Goal: Communication & Community: Answer question/provide support

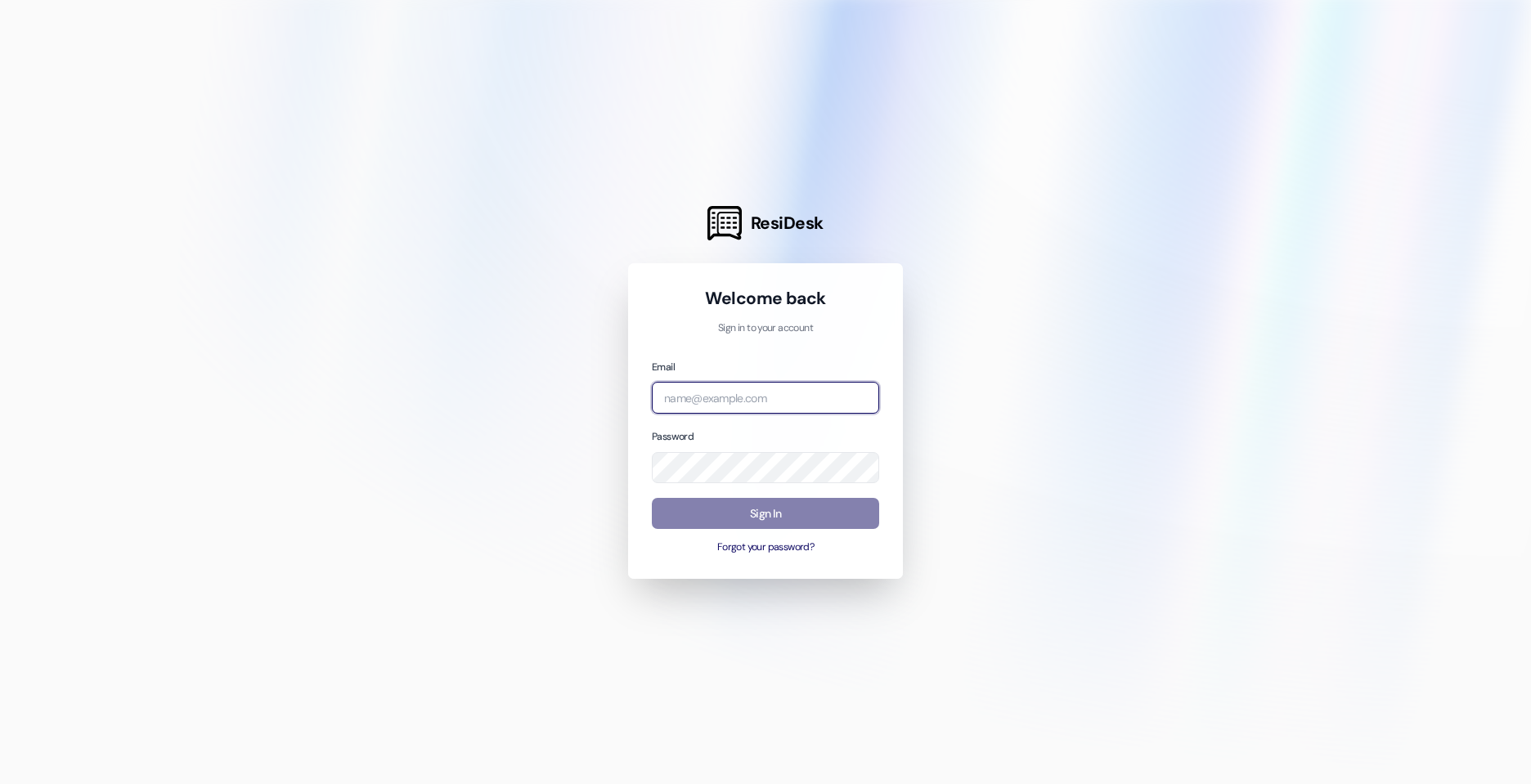
type input "[PERSON_NAME][EMAIL_ADDRESS][DOMAIN_NAME]"
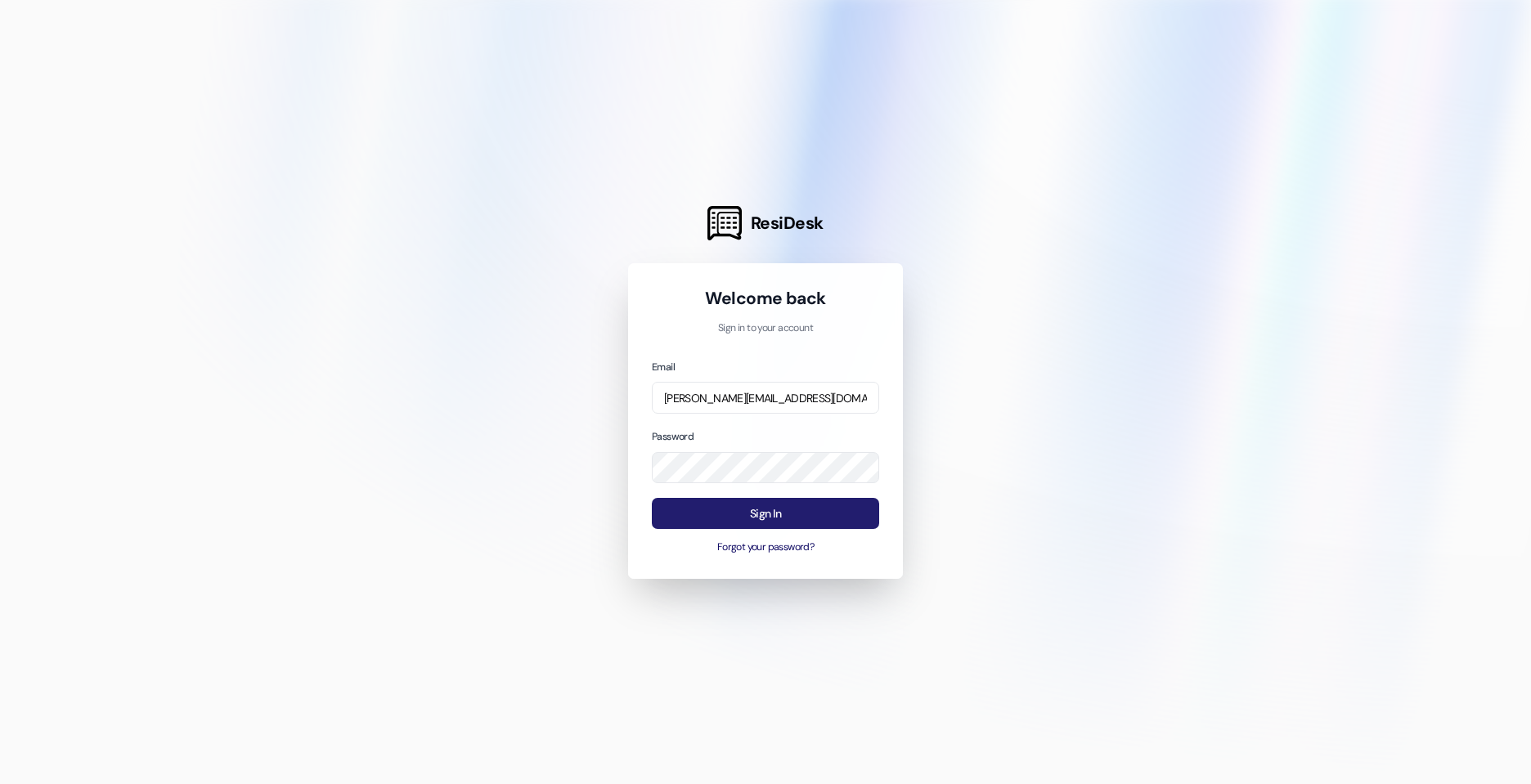
click at [689, 498] on button "Sign In" at bounding box center [765, 513] width 227 height 32
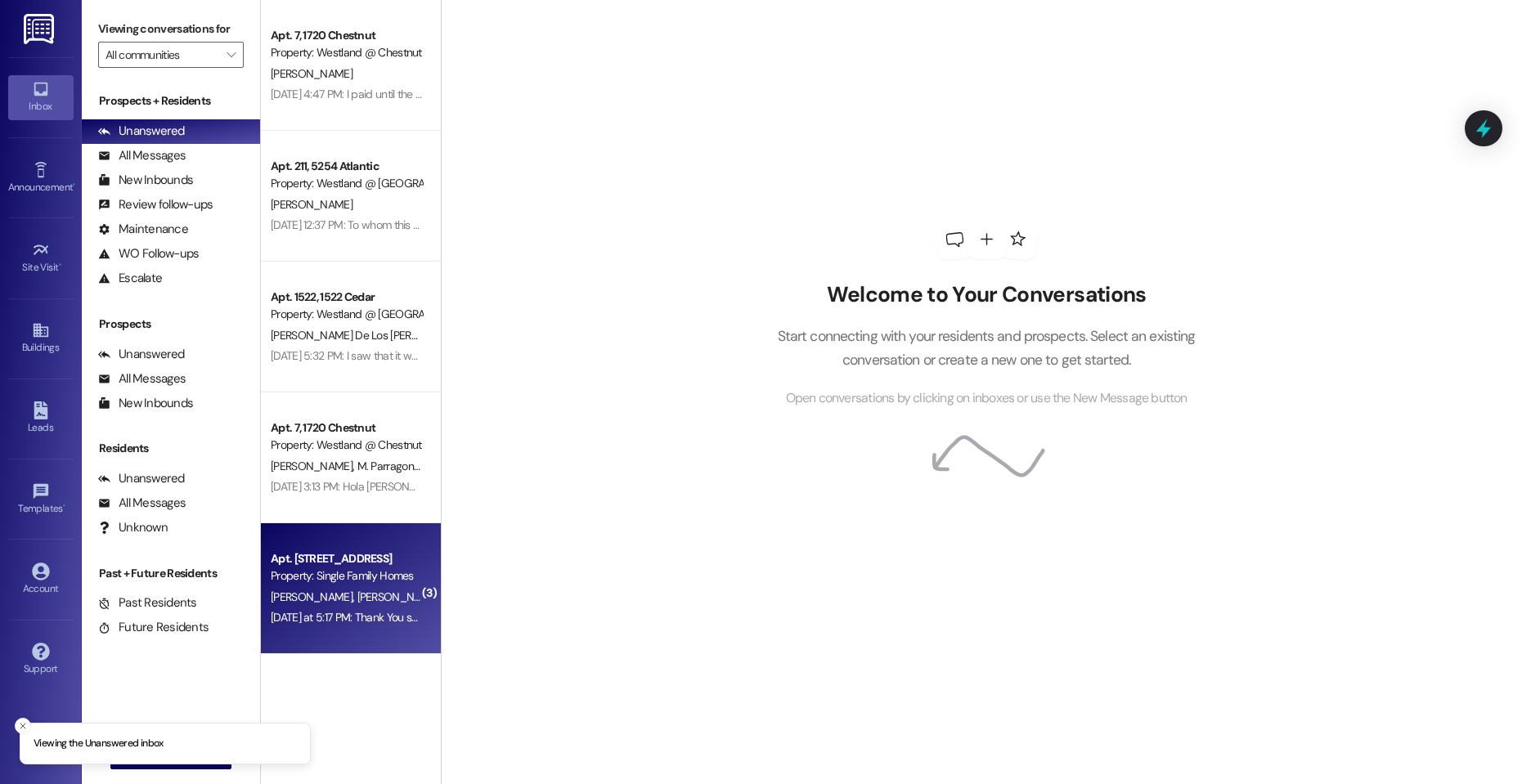
click at [374, 590] on div "[PERSON_NAME] [PERSON_NAME]" at bounding box center [346, 598] width 155 height 21
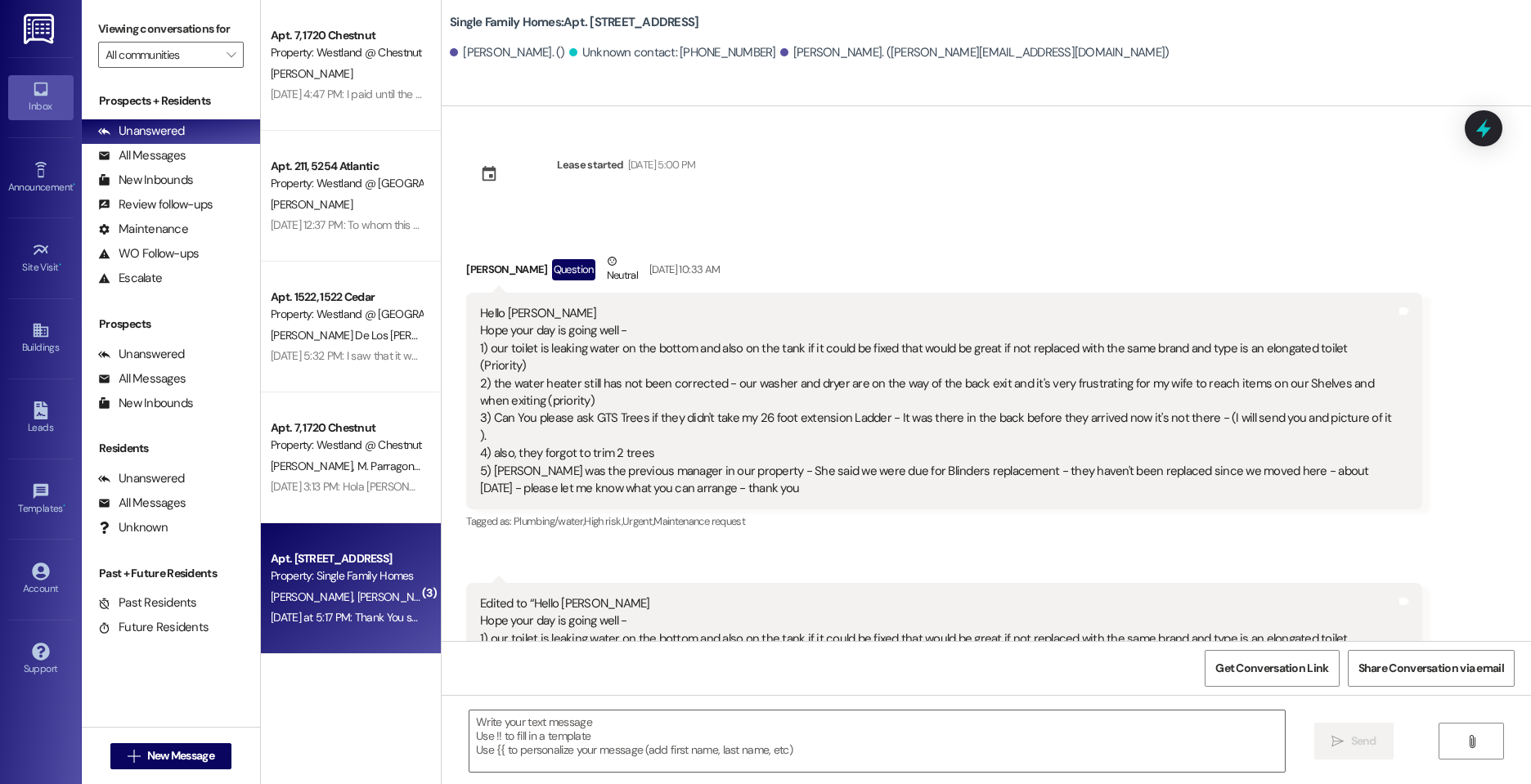
scroll to position [28101, 0]
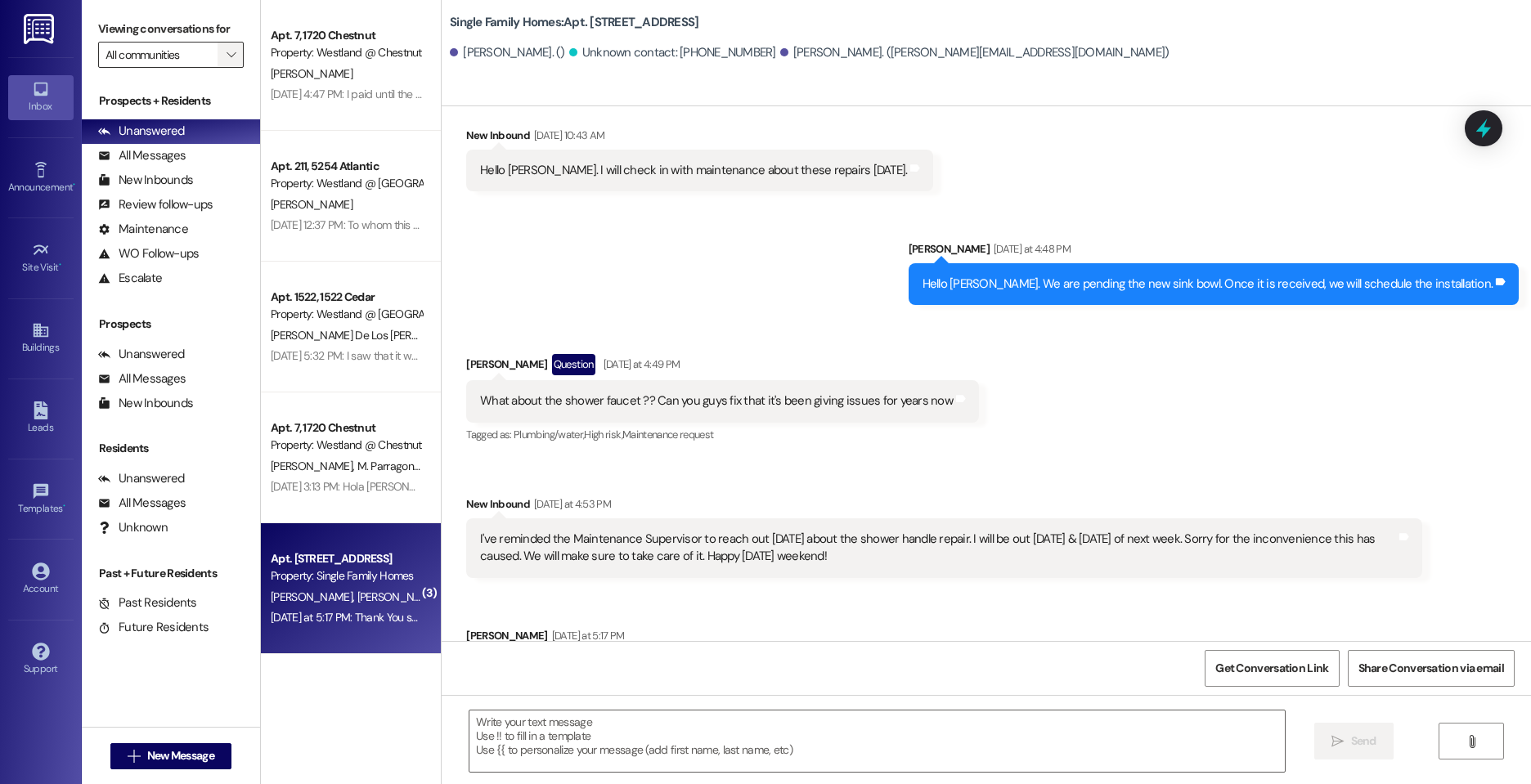
click at [217, 55] on button "" at bounding box center [230, 54] width 26 height 26
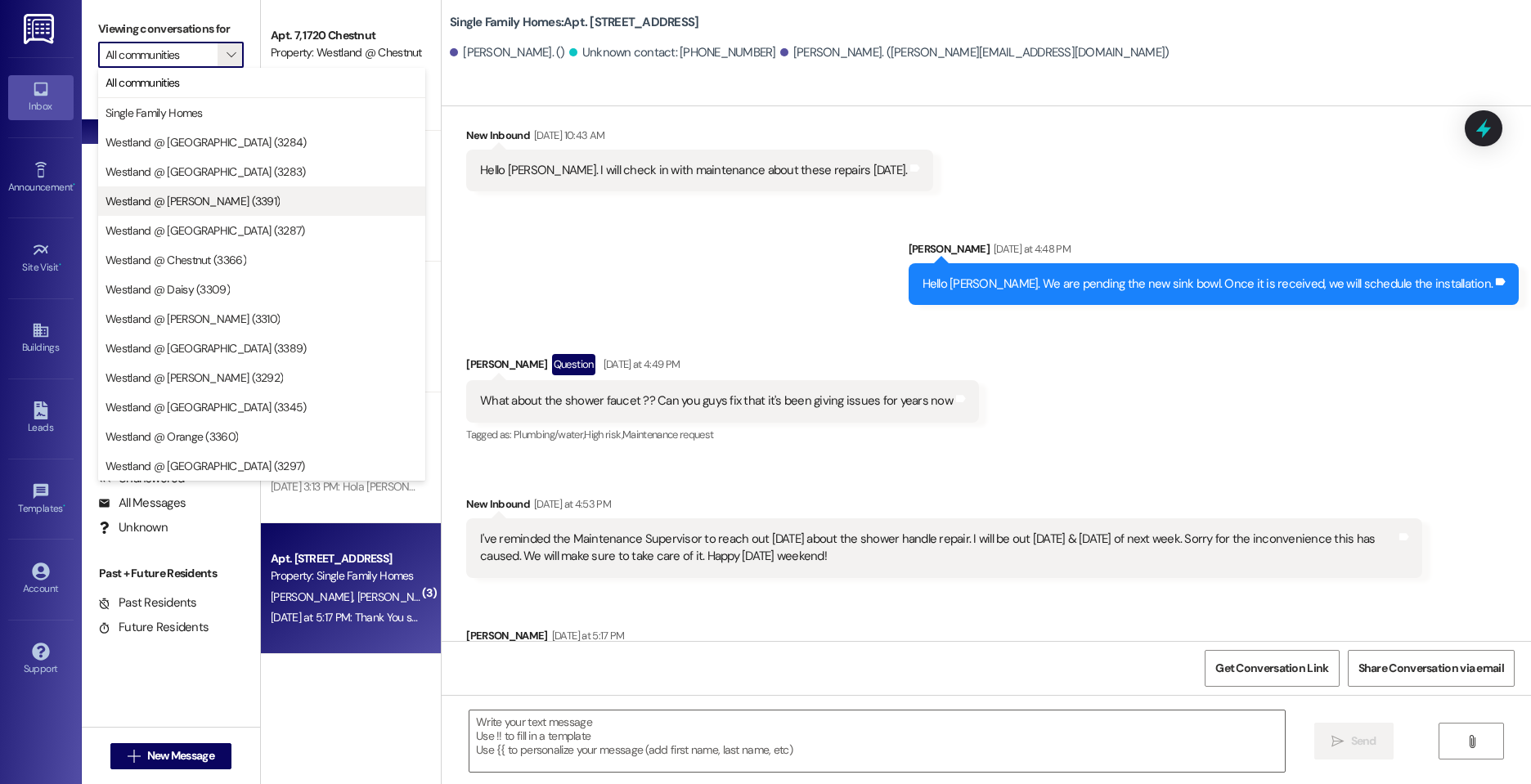
click at [225, 197] on span "Westland @ [PERSON_NAME] (3391)" at bounding box center [262, 201] width 312 height 16
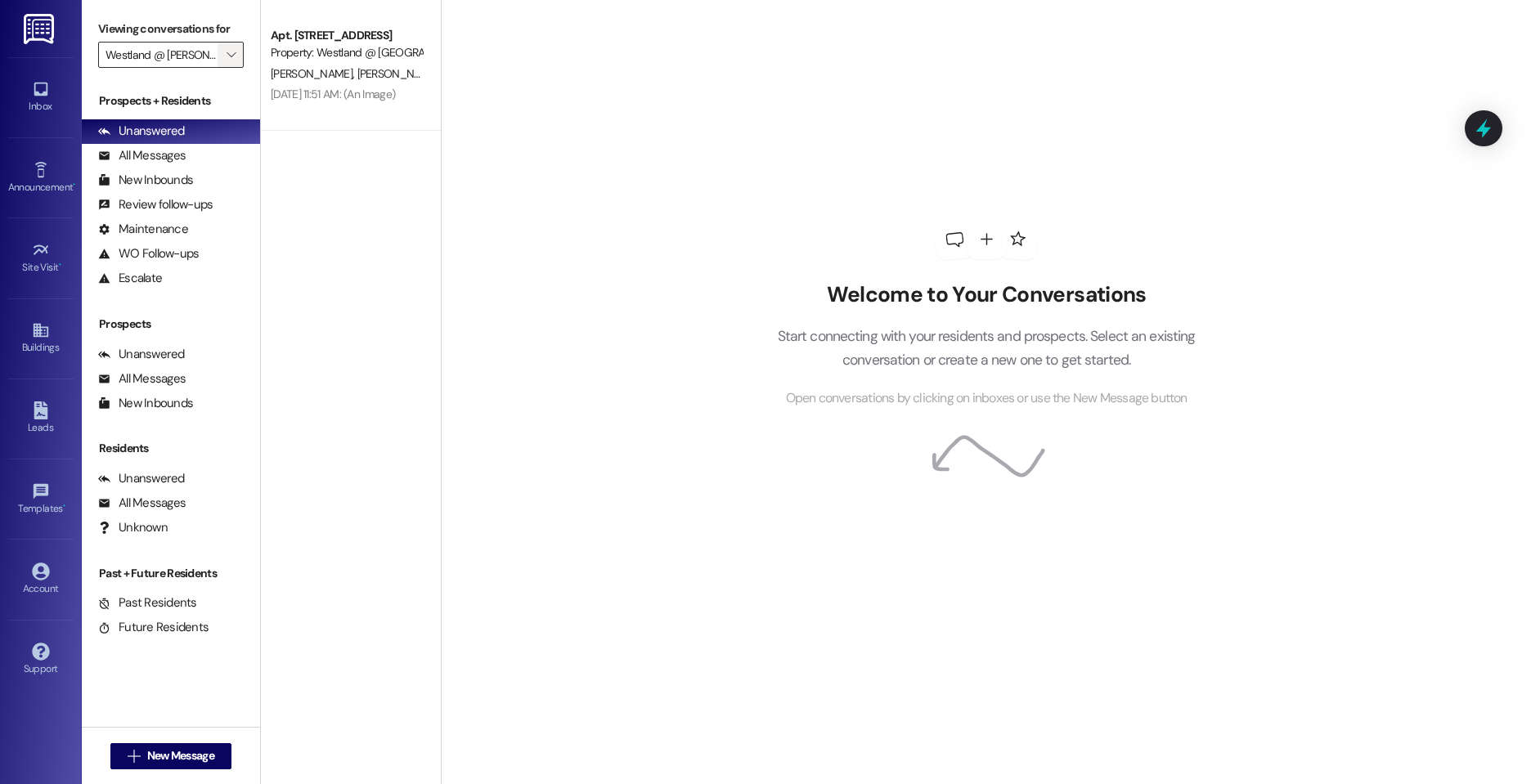
click at [226, 59] on icon "" at bounding box center [231, 54] width 9 height 13
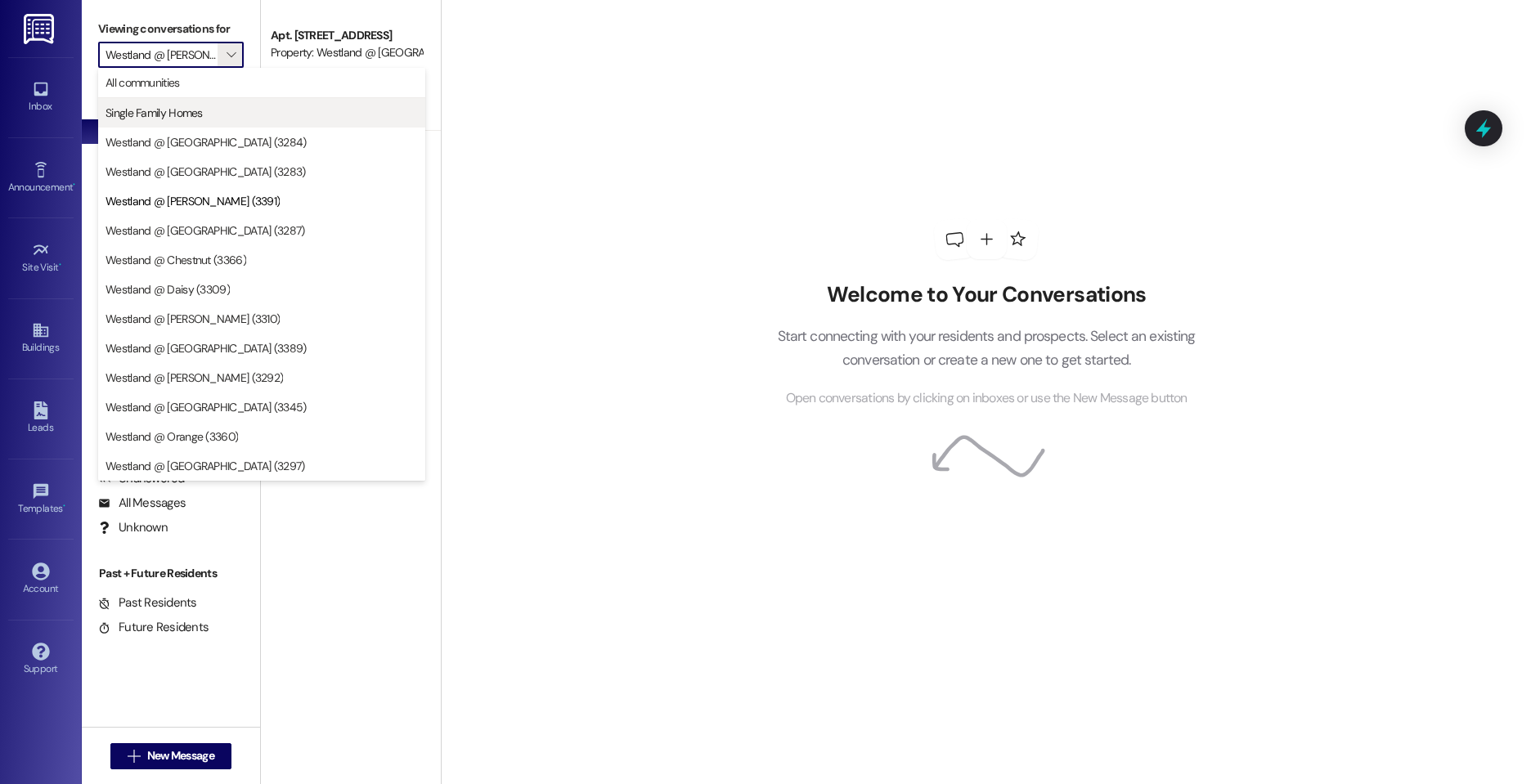
scroll to position [0, 6]
click at [211, 226] on span "Westland @ [GEOGRAPHIC_DATA] (3287)" at bounding box center [206, 231] width 199 height 16
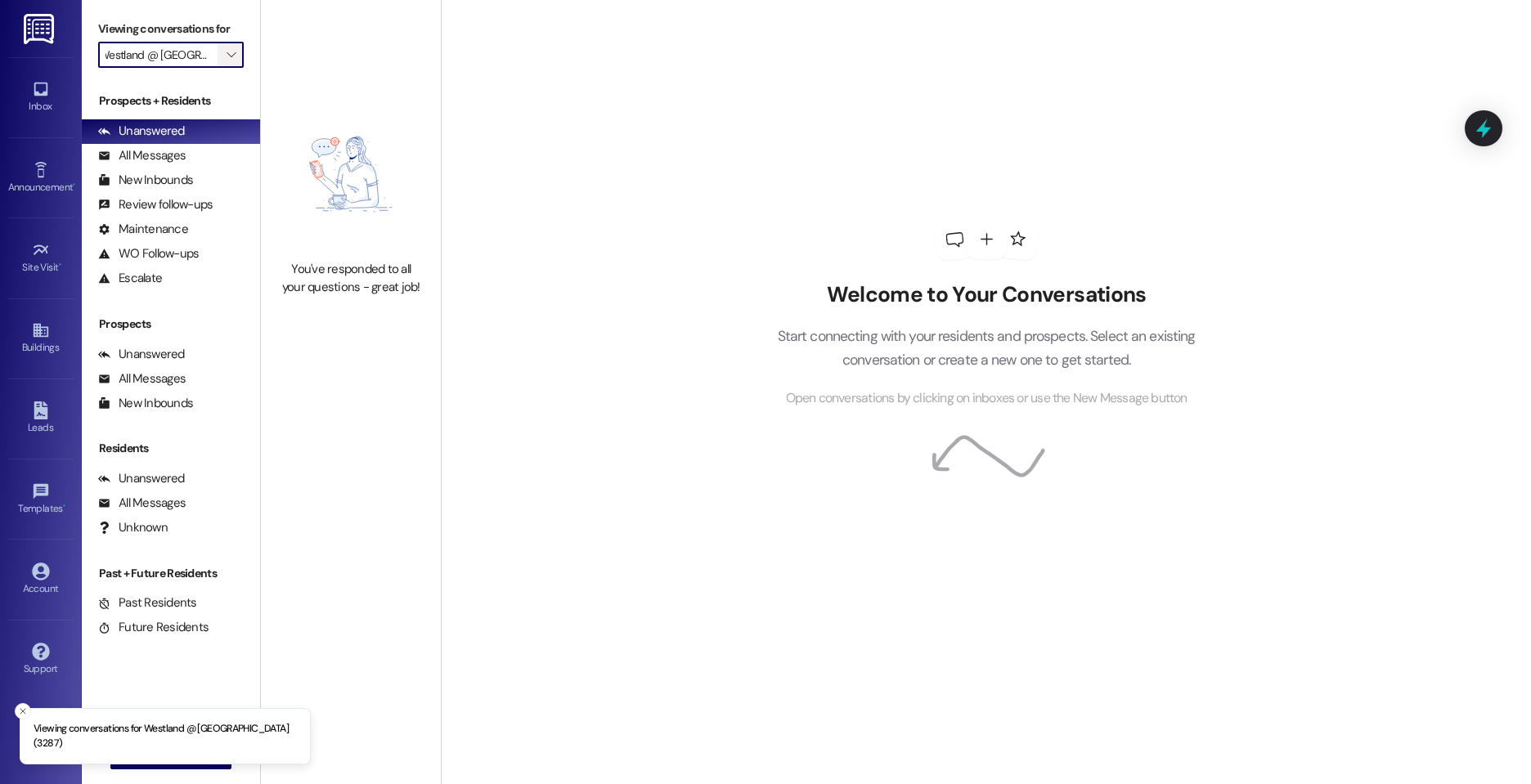
click at [221, 53] on button "" at bounding box center [230, 54] width 26 height 26
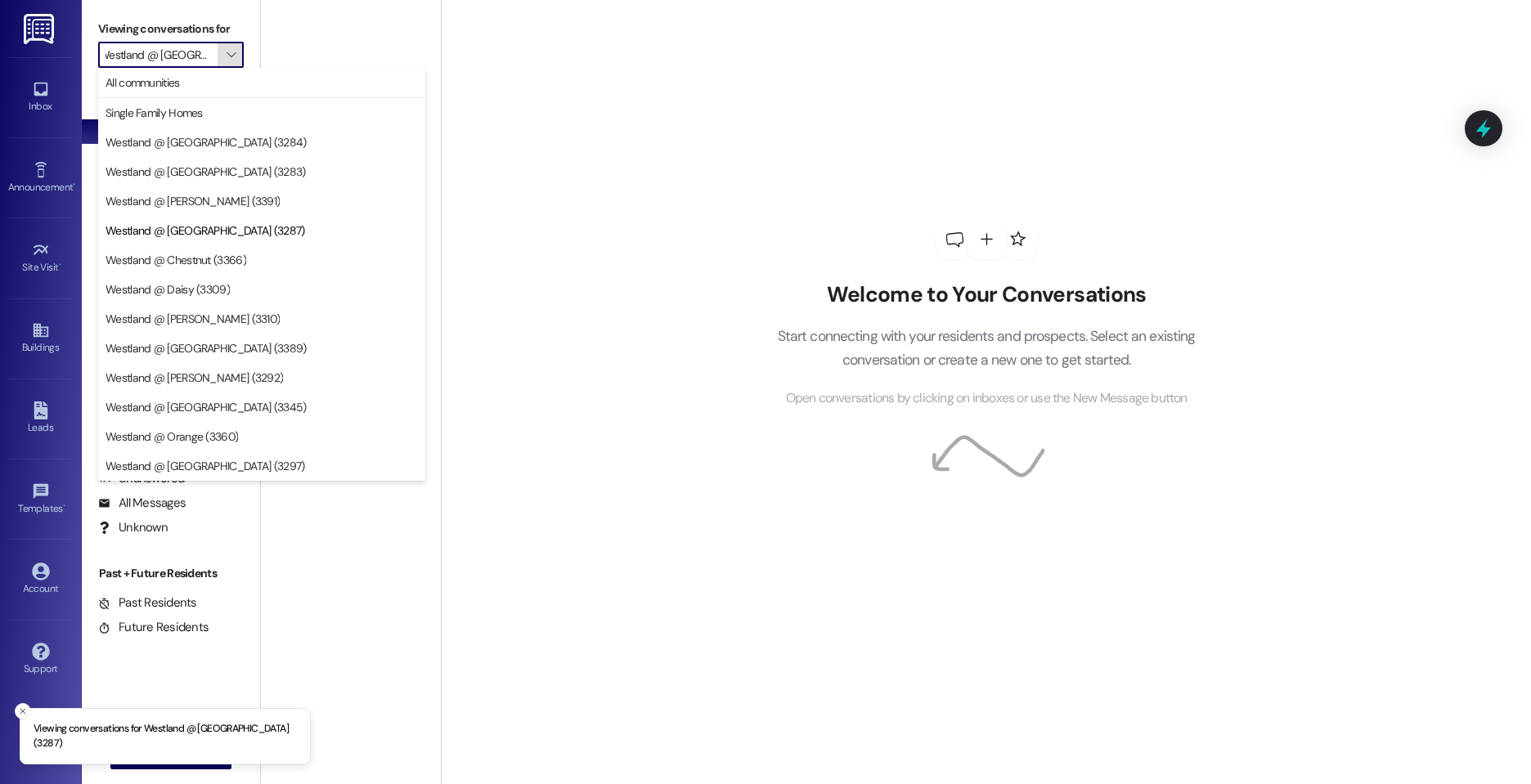
scroll to position [0, 17]
click at [194, 373] on button "Westland @ [PERSON_NAME] (3292)" at bounding box center [261, 378] width 327 height 30
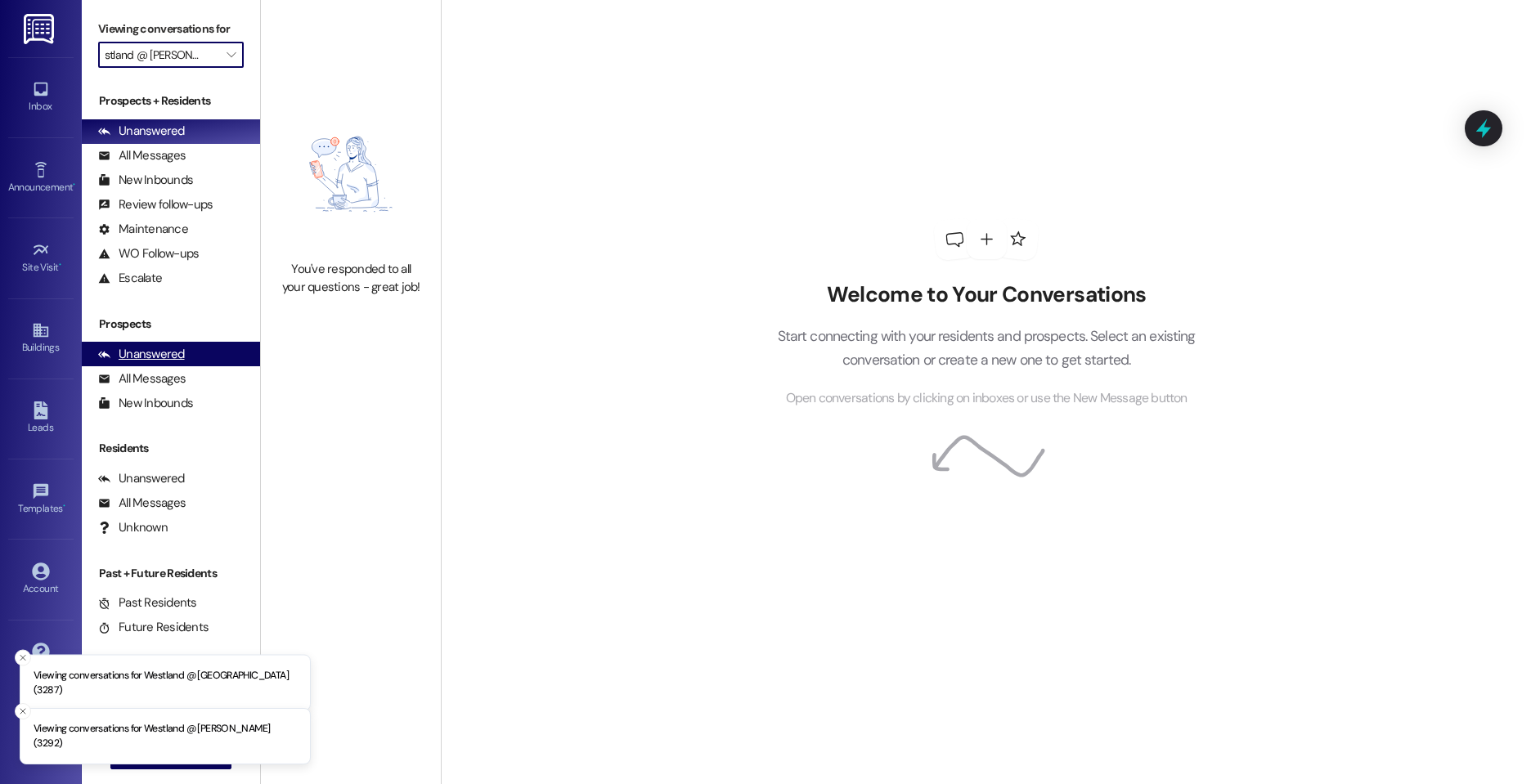
scroll to position [0, 14]
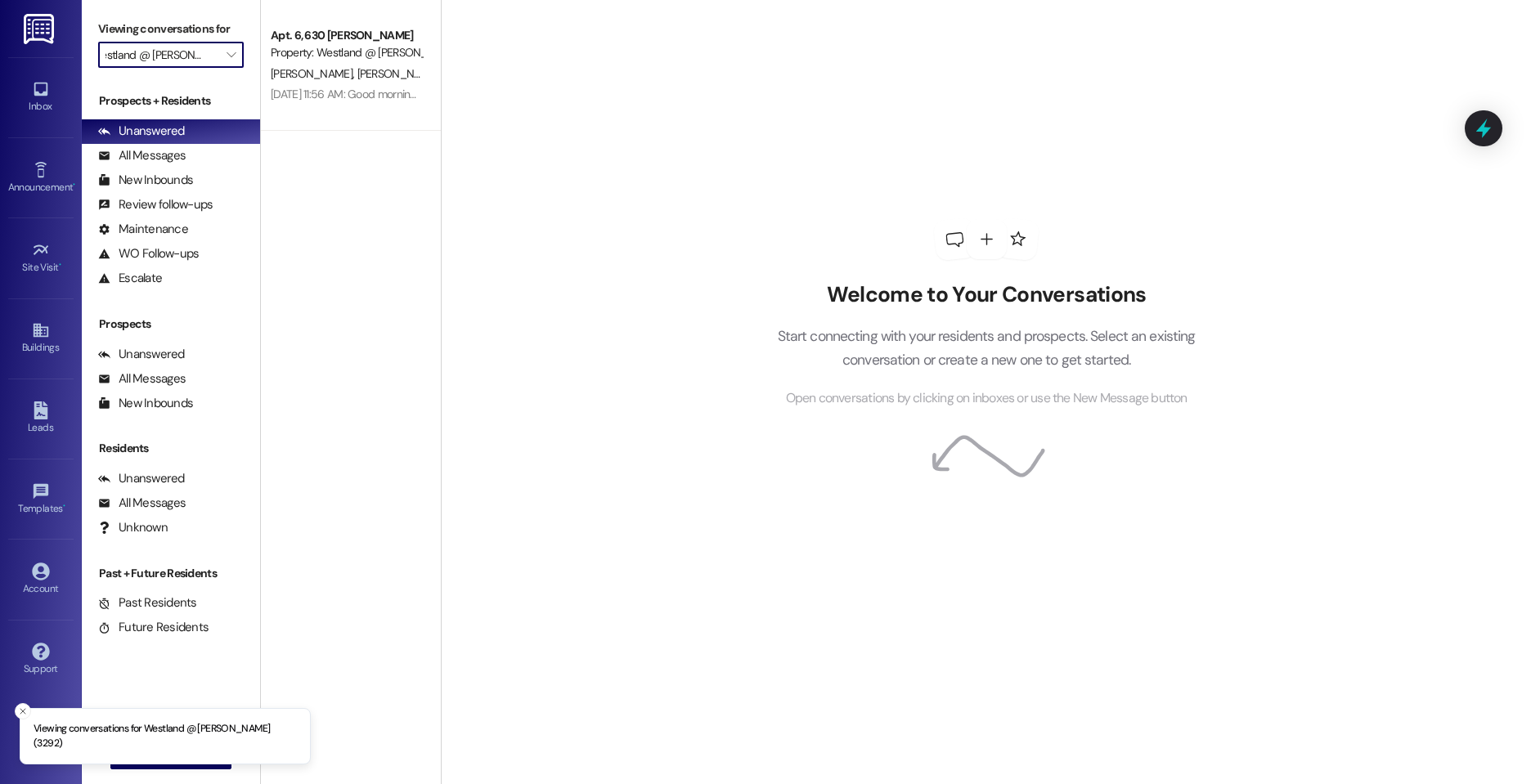
click at [199, 47] on input "Westland @ [PERSON_NAME] (3292)" at bounding box center [162, 54] width 112 height 26
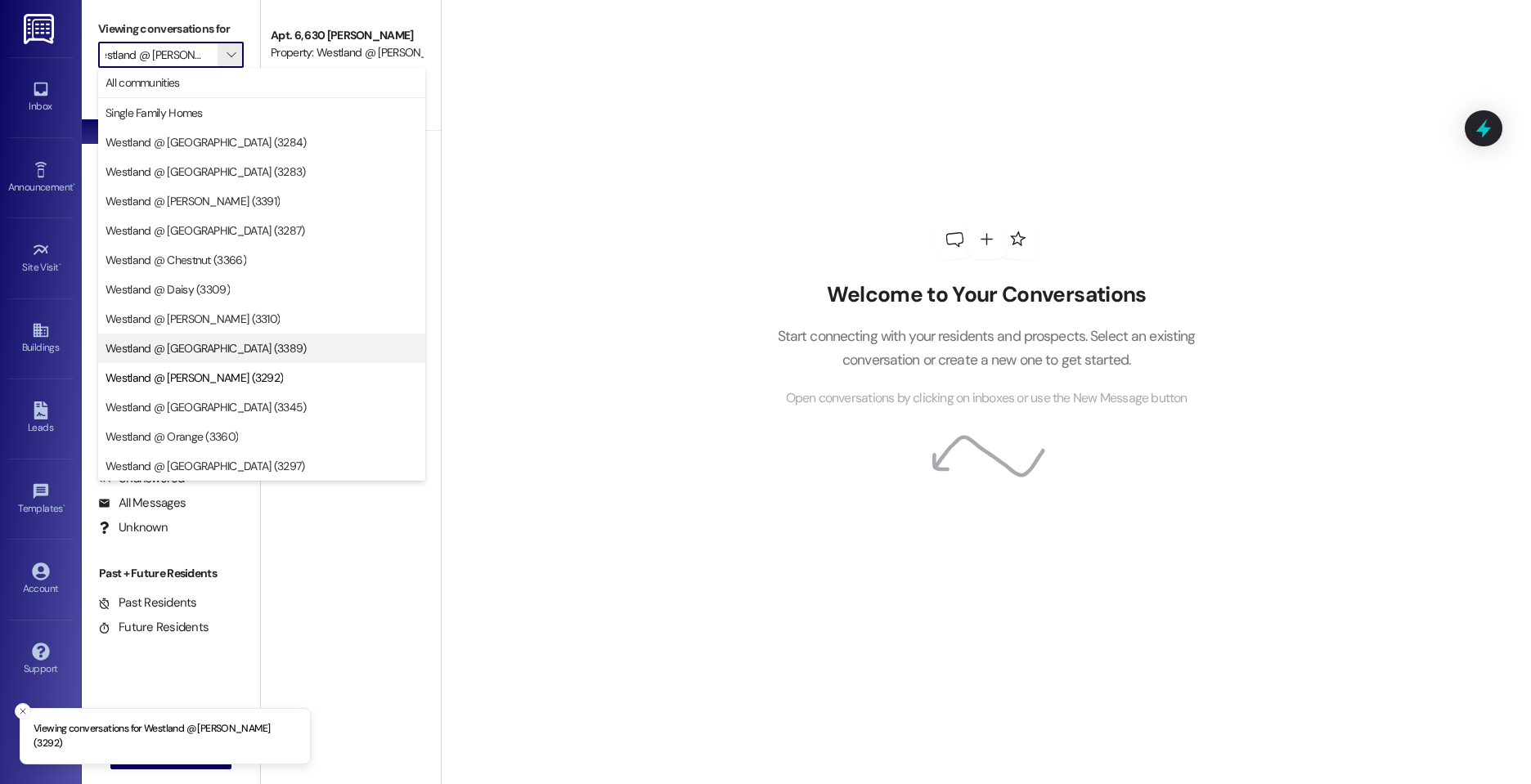
click at [207, 363] on div "Westland @ [GEOGRAPHIC_DATA] (3389) Westland @ [PERSON_NAME] ([GEOGRAPHIC_DATA]…" at bounding box center [261, 407] width 327 height 148
click at [230, 353] on span "Westland @ [GEOGRAPHIC_DATA] (3389)" at bounding box center [262, 349] width 312 height 16
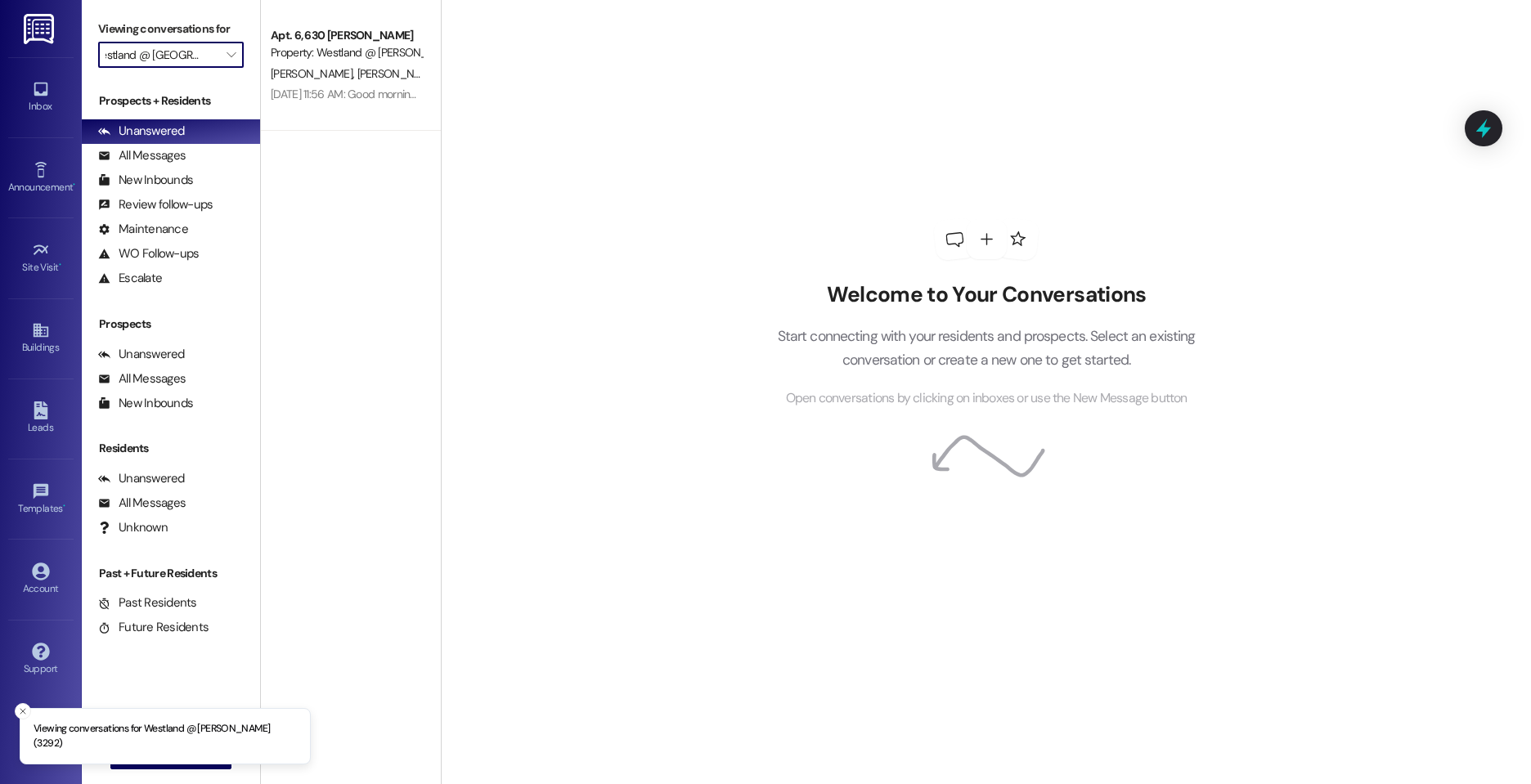
scroll to position [0, 2]
click at [210, 48] on input "Westland @ [GEOGRAPHIC_DATA] (3389)" at bounding box center [162, 54] width 112 height 26
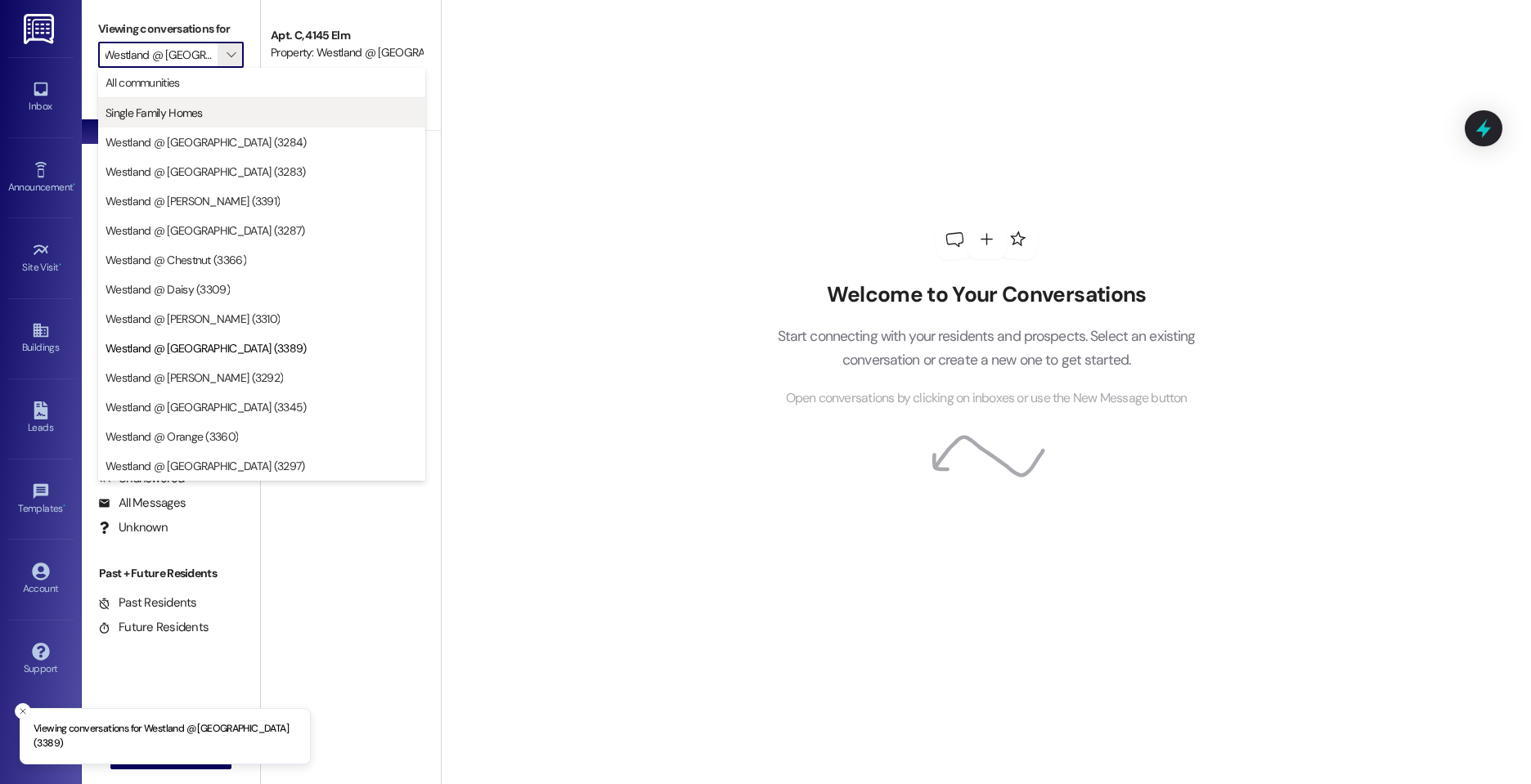
click at [215, 115] on span "Single Family Homes" at bounding box center [262, 113] width 312 height 16
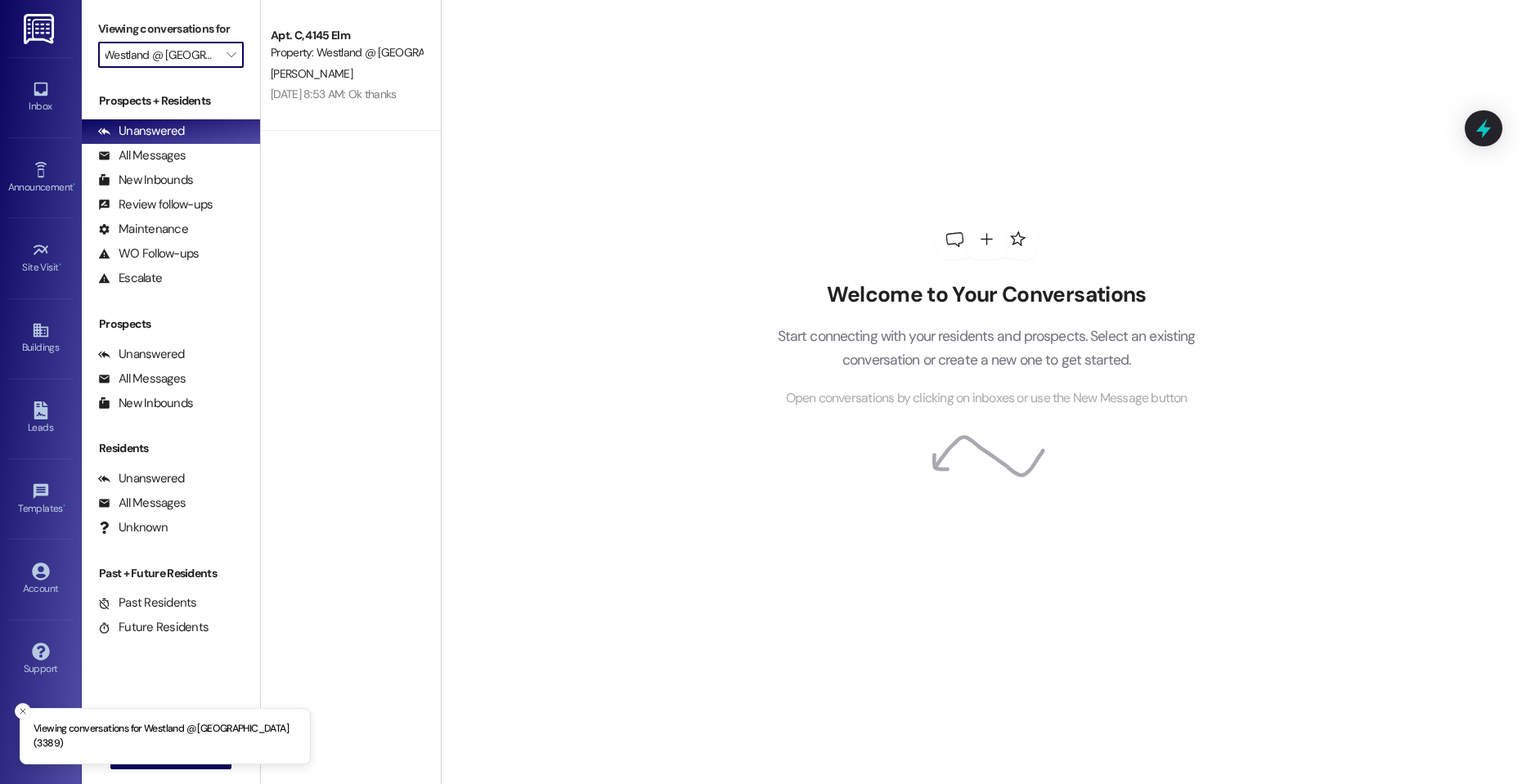
type input "Single Family Homes"
click at [215, 57] on input "Single Family Homes" at bounding box center [162, 54] width 112 height 26
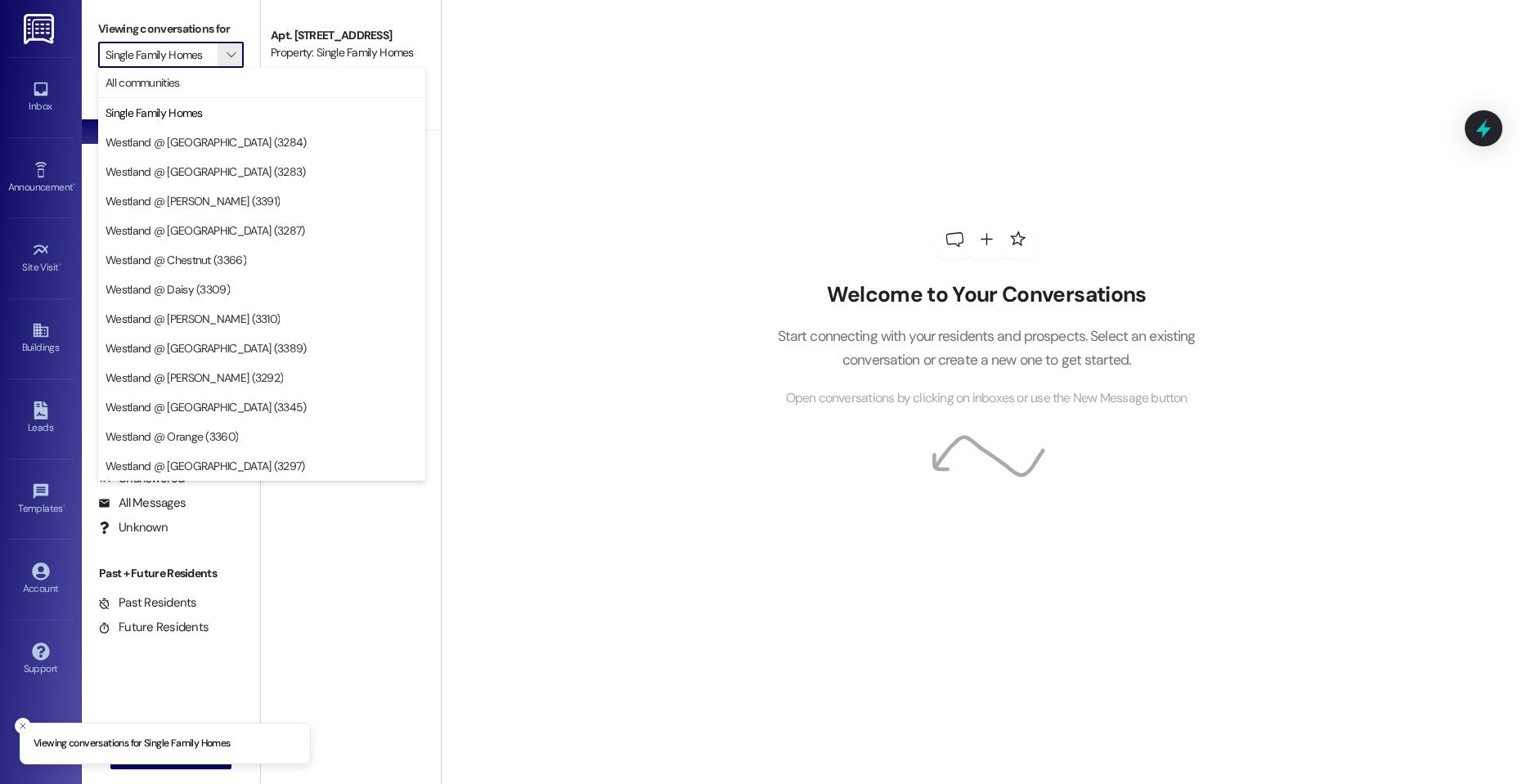
drag, startPoint x: 357, startPoint y: 585, endPoint x: 380, endPoint y: 97, distance: 488.5
click at [358, 584] on div "Apt. [STREET_ADDRESS] Property: Single Family Homes [PERSON_NAME] [PERSON_NAME]…" at bounding box center [350, 334] width 180 height 668
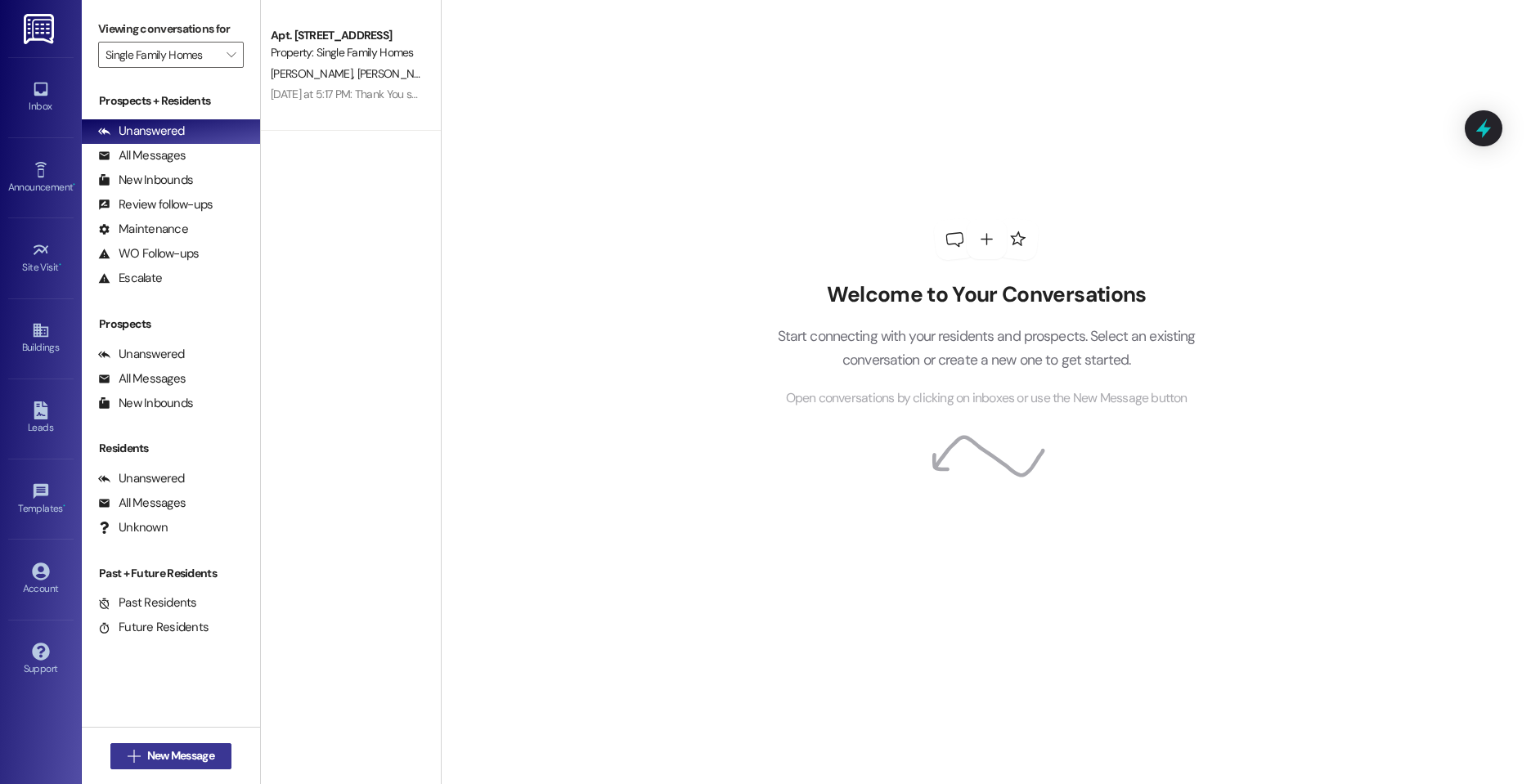
click at [173, 754] on span "New Message" at bounding box center [181, 756] width 67 height 17
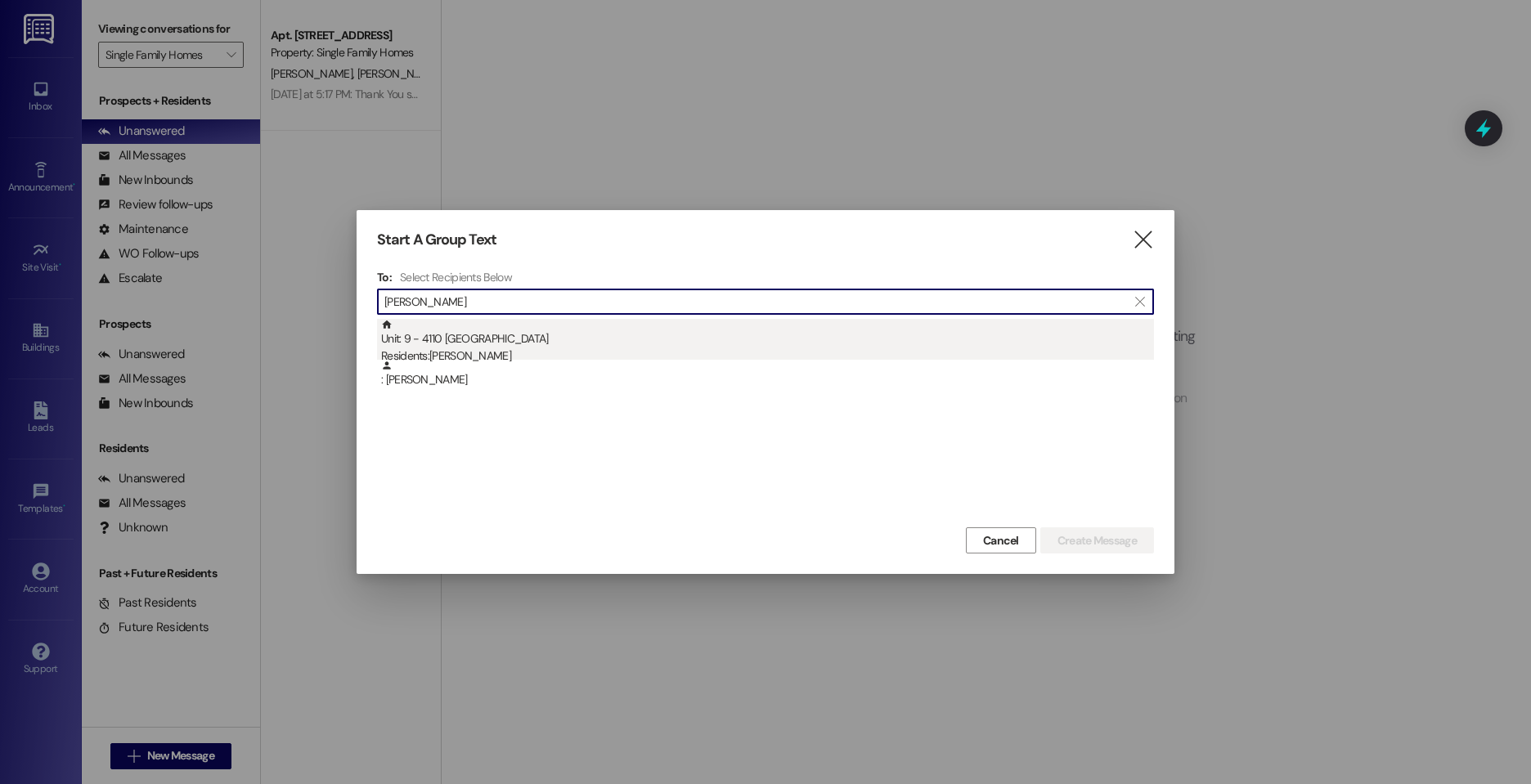
type input "[PERSON_NAME]"
drag, startPoint x: 487, startPoint y: 323, endPoint x: 489, endPoint y: 332, distance: 9.2
click at [489, 332] on div "Unit: 9 - 4110 Long Beach Residents: [PERSON_NAME]" at bounding box center [768, 341] width 773 height 46
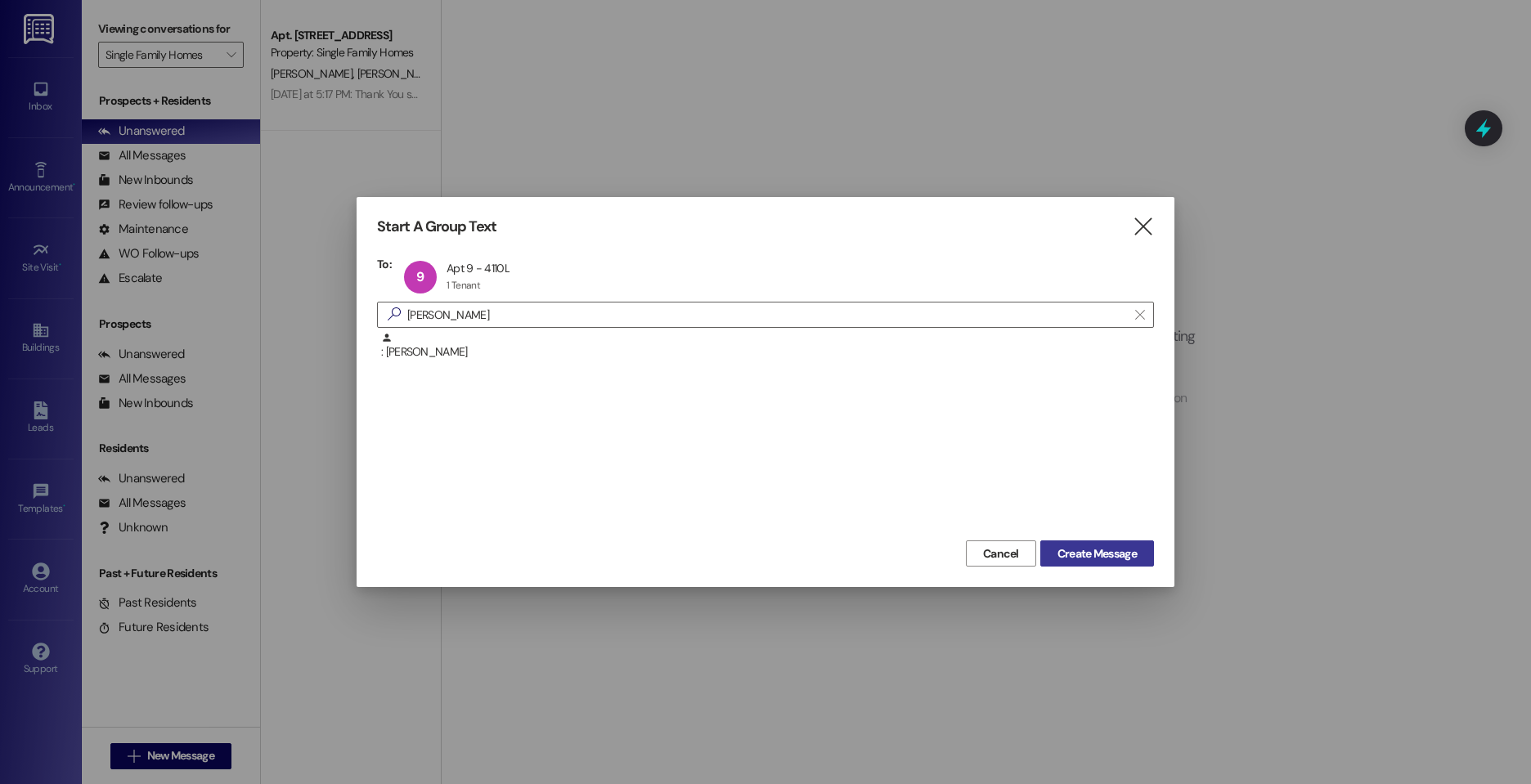
click at [1140, 561] on button "Create Message" at bounding box center [1097, 553] width 114 height 26
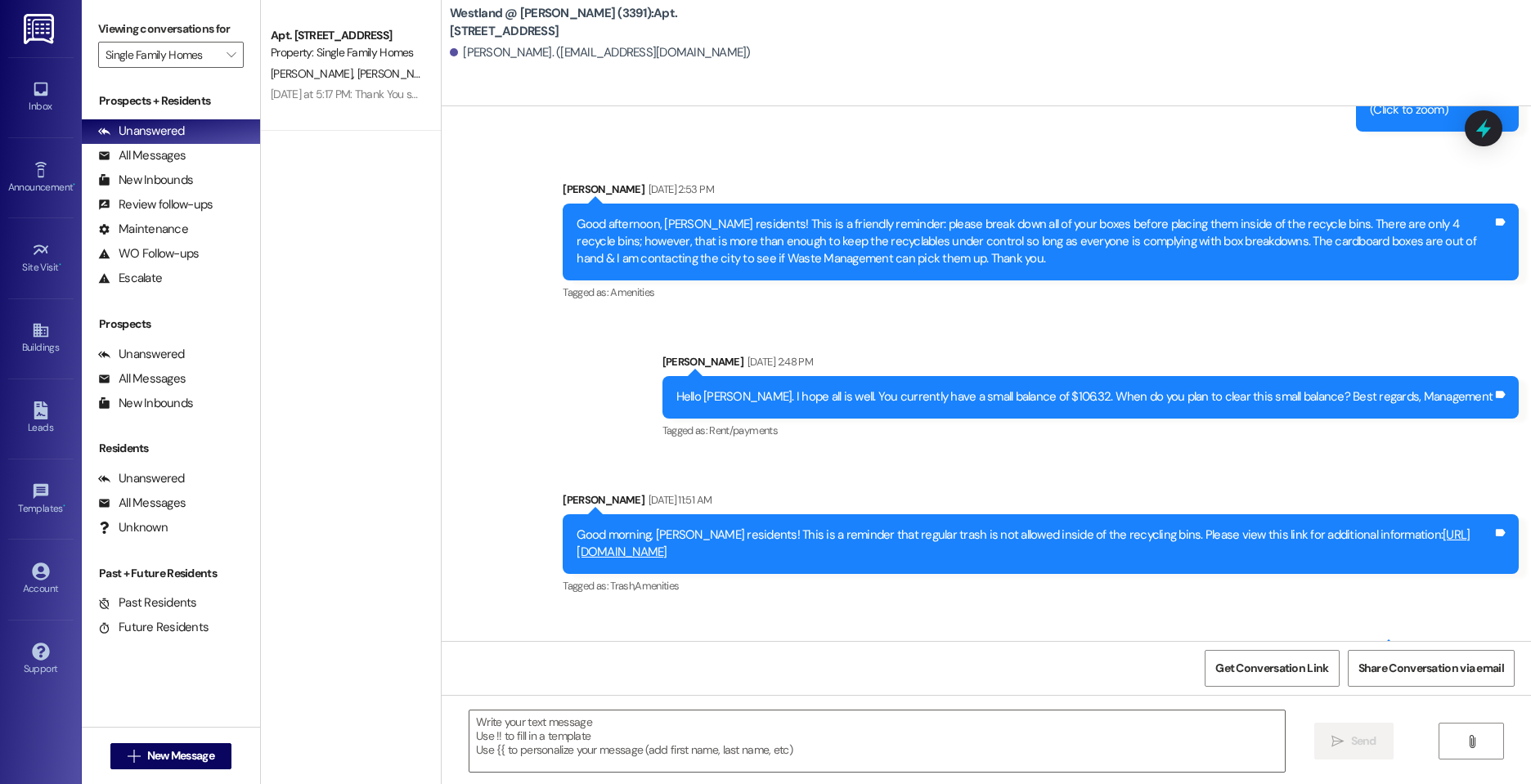
scroll to position [15312, 0]
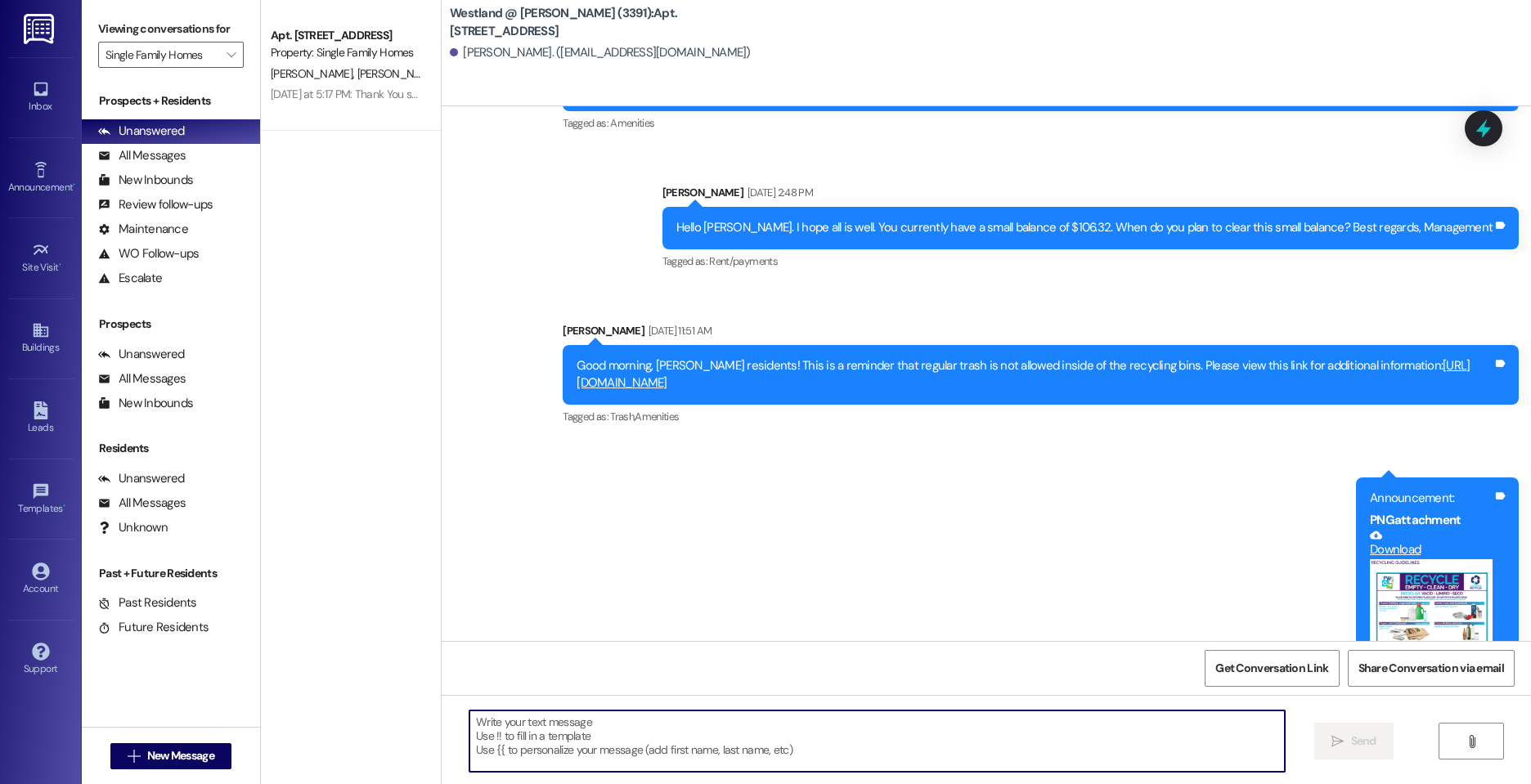
click at [707, 744] on textarea at bounding box center [877, 741] width 816 height 62
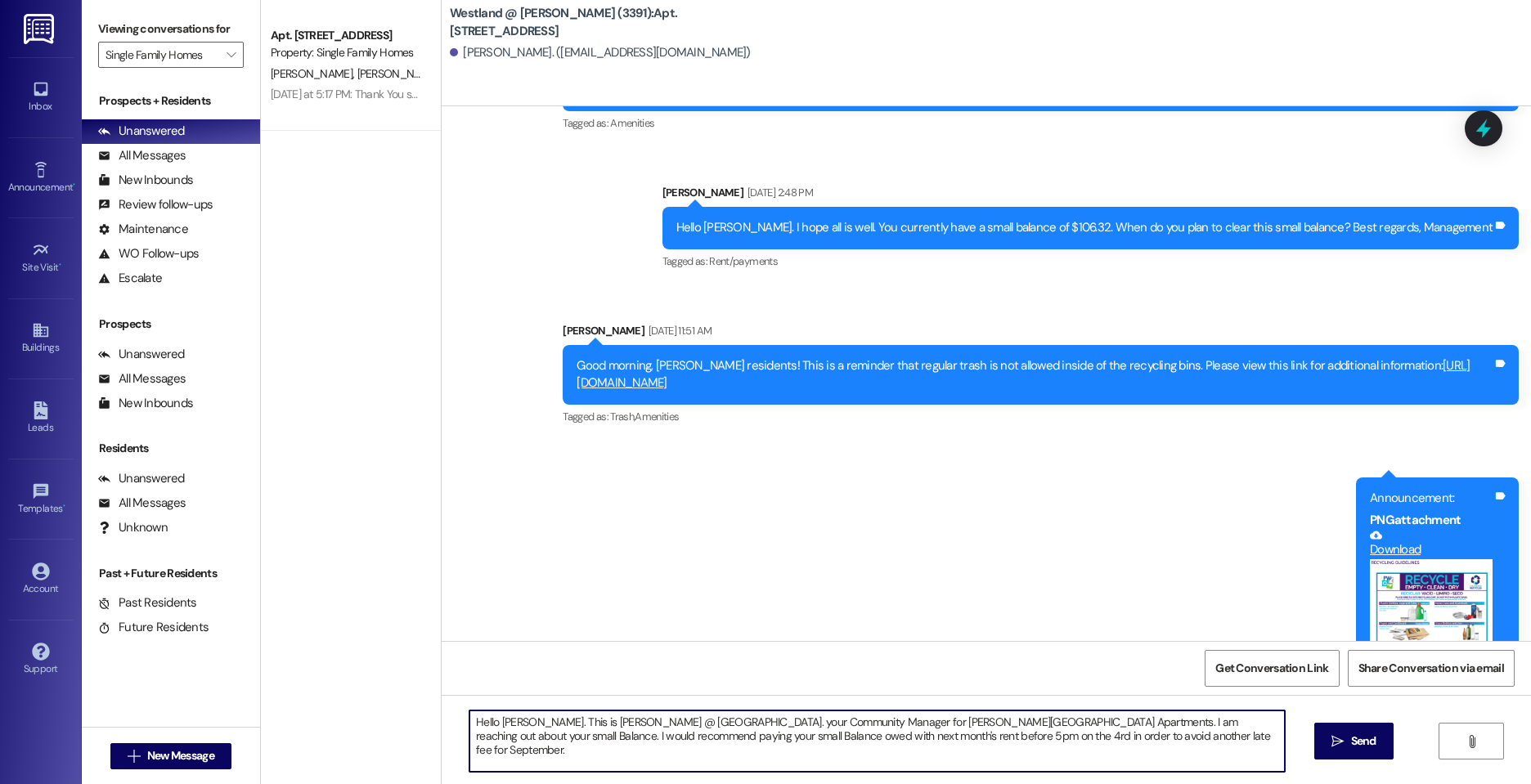
click at [1122, 722] on textarea "Hello [PERSON_NAME]. This is [PERSON_NAME] @ [GEOGRAPHIC_DATA]. your Community …" at bounding box center [877, 741] width 816 height 62
click at [564, 735] on textarea "Hello [PERSON_NAME]. This is [PERSON_NAME] @ [GEOGRAPHIC_DATA]. your Community …" at bounding box center [877, 741] width 816 height 62
click at [614, 733] on textarea "Hello [PERSON_NAME]. This is [PERSON_NAME] @ [GEOGRAPHIC_DATA]. your Community …" at bounding box center [877, 741] width 816 height 62
click at [808, 736] on textarea "Hello [PERSON_NAME]. This is [PERSON_NAME] @ [GEOGRAPHIC_DATA]. your Community …" at bounding box center [877, 741] width 816 height 62
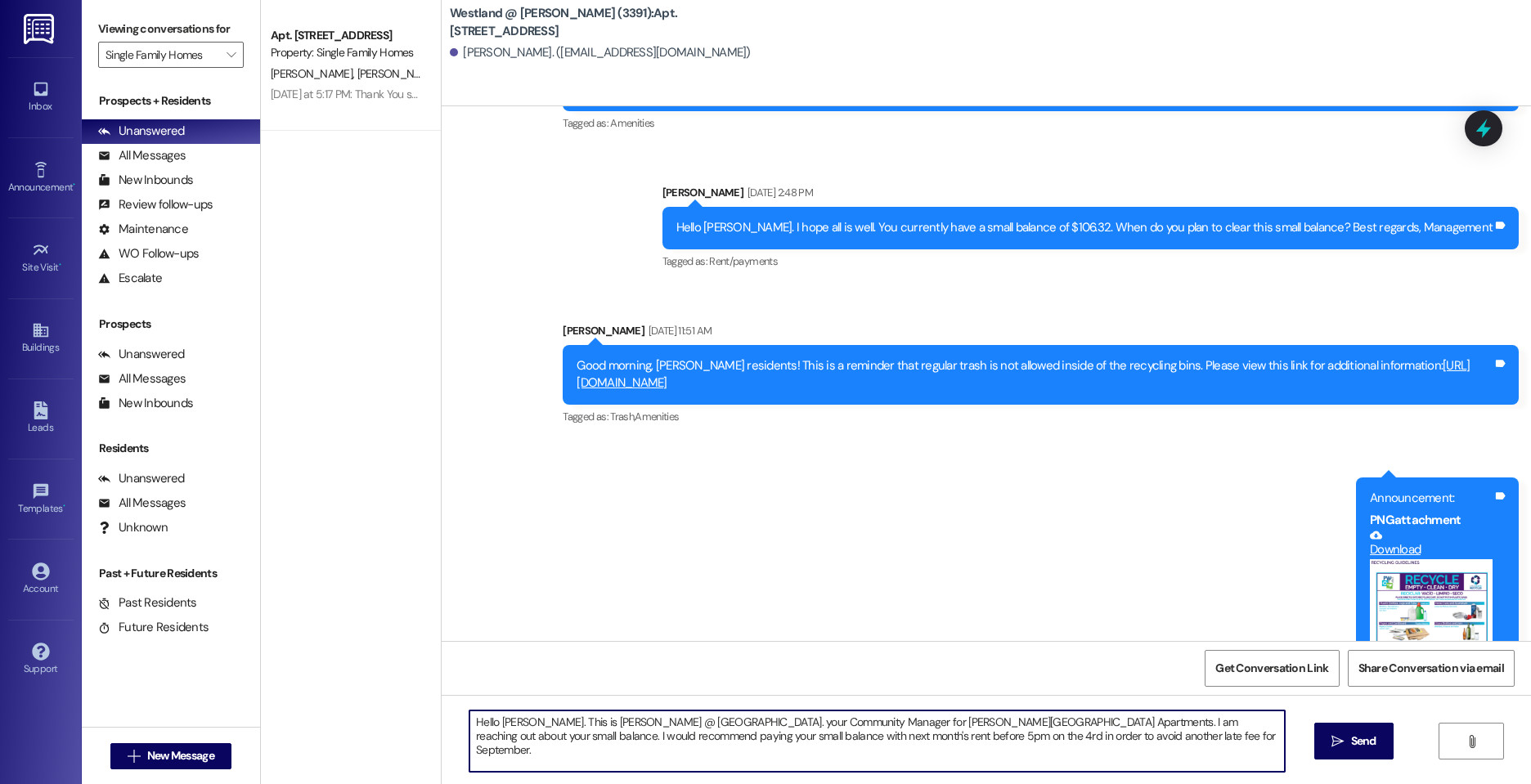
click at [808, 736] on textarea "Hello [PERSON_NAME]. This is [PERSON_NAME] @ [GEOGRAPHIC_DATA]. your Community …" at bounding box center [877, 741] width 816 height 62
click at [1124, 738] on textarea "Hello [PERSON_NAME]. This is [PERSON_NAME] @ [GEOGRAPHIC_DATA]. your Community …" at bounding box center [877, 741] width 816 height 62
type textarea "Hello [PERSON_NAME]. This is [PERSON_NAME] @ [GEOGRAPHIC_DATA]. your Community …"
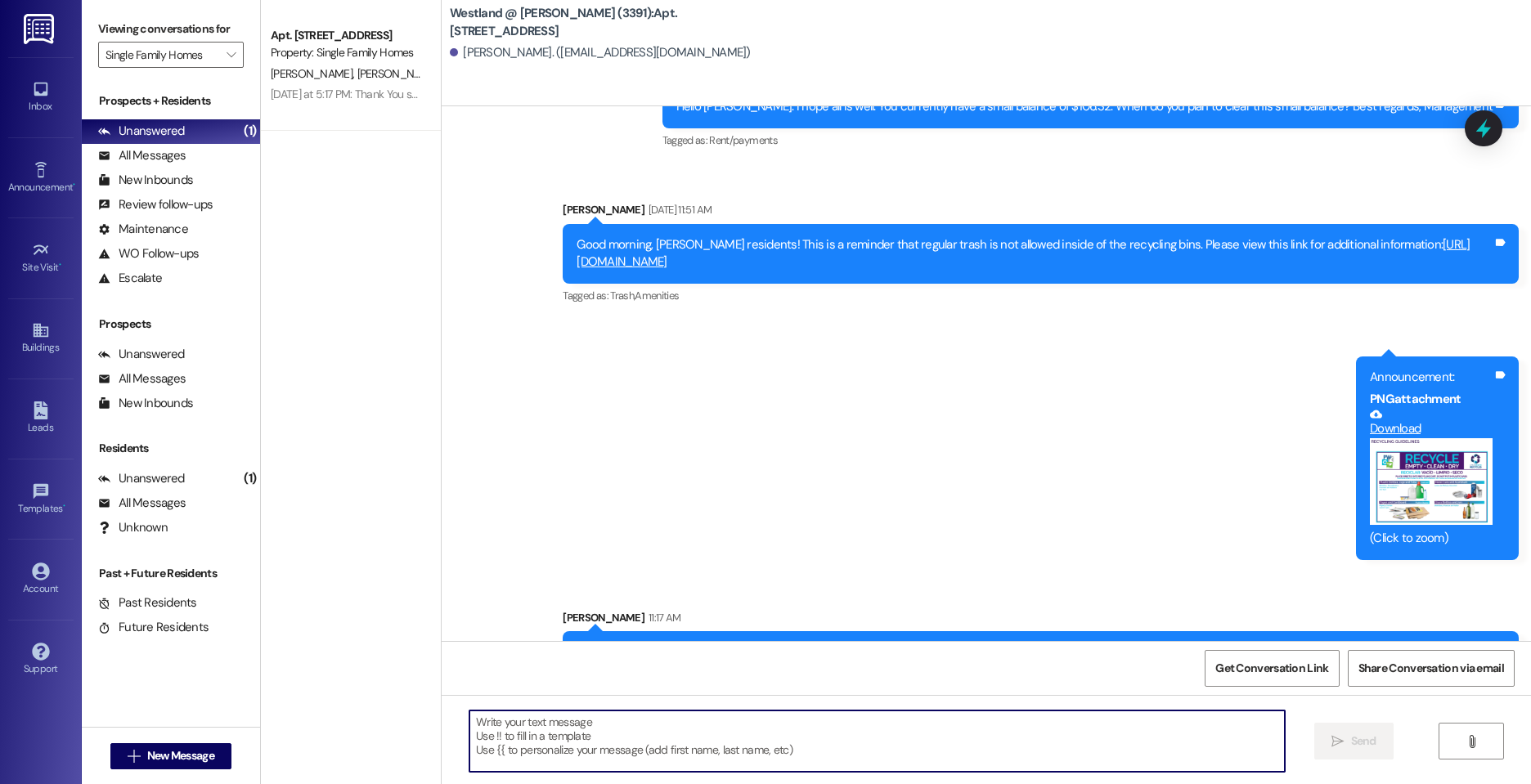
scroll to position [15462, 0]
